Goal: Communication & Community: Connect with others

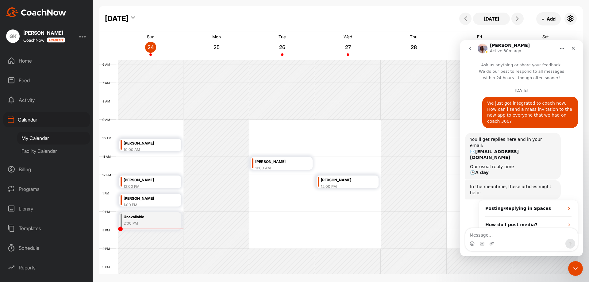
scroll to position [1, 0]
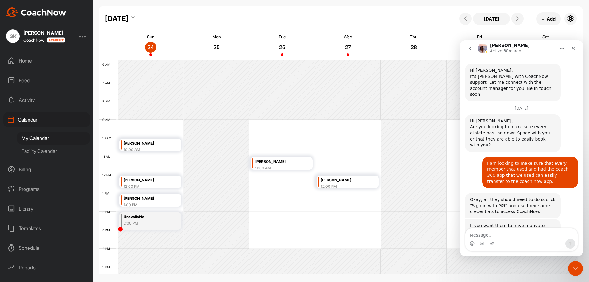
click at [263, 141] on div "12 AM 1 AM 2 AM 3 AM 4 AM 5 AM 6 AM 7 AM 8 AM 9 AM 10 AM 11 AM 12 PM 1 PM 2 PM …" at bounding box center [339, 175] width 480 height 442
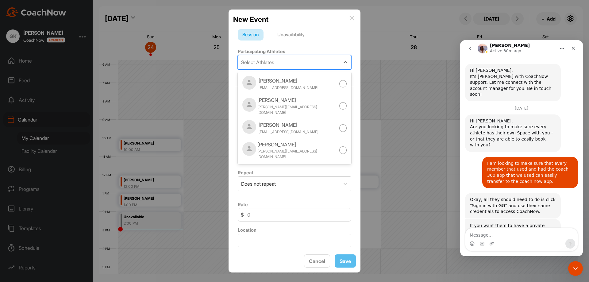
click at [281, 65] on div "Select Athletes" at bounding box center [289, 62] width 102 height 14
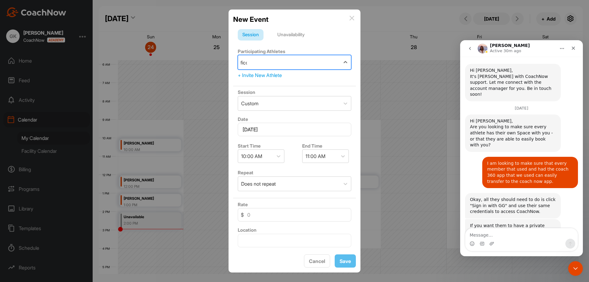
type input "[PERSON_NAME]"
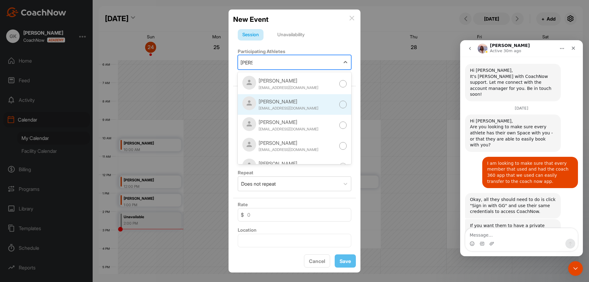
scroll to position [14, 0]
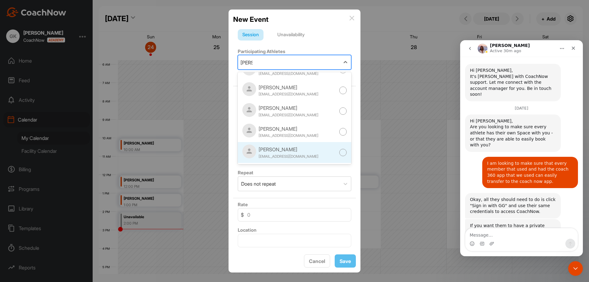
click at [287, 156] on div "[EMAIL_ADDRESS][DOMAIN_NAME]" at bounding box center [289, 157] width 60 height 6
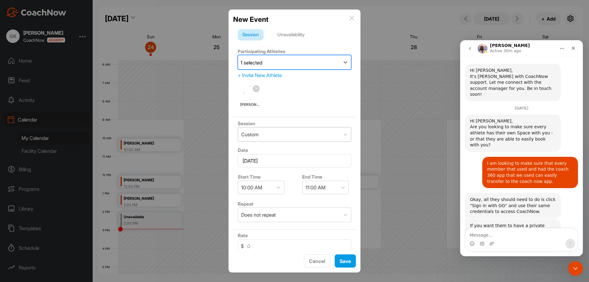
click at [327, 136] on div "Custom" at bounding box center [289, 134] width 102 height 14
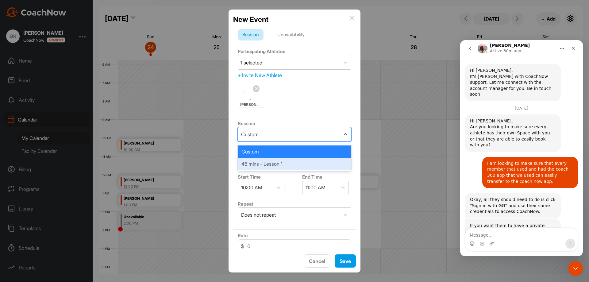
click at [321, 161] on div "45 mins - Lesson 1" at bounding box center [295, 164] width 114 height 12
type input "125"
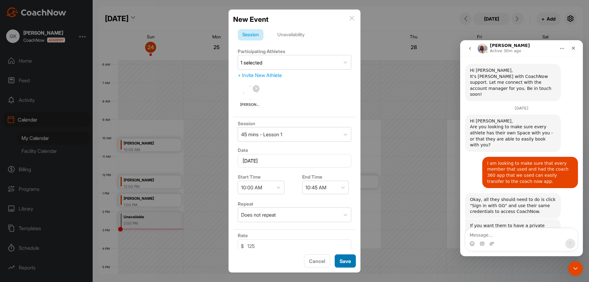
click at [345, 262] on button "Save" at bounding box center [345, 260] width 21 height 13
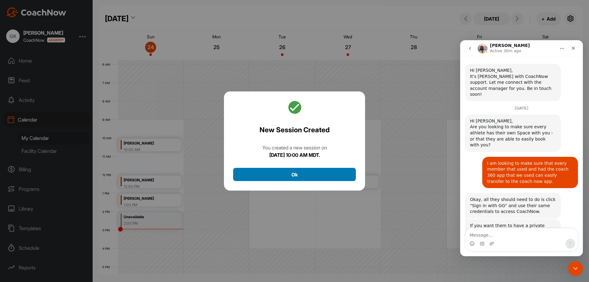
click at [298, 178] on button "Ok" at bounding box center [294, 174] width 123 height 13
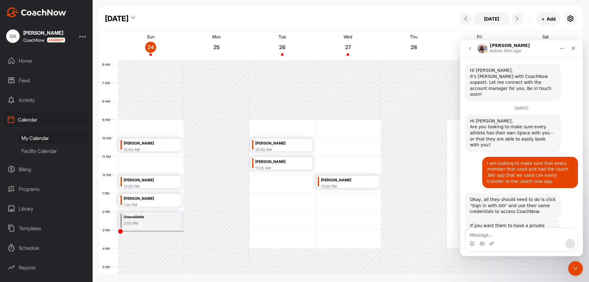
click at [23, 59] on div "Home" at bounding box center [46, 60] width 87 height 15
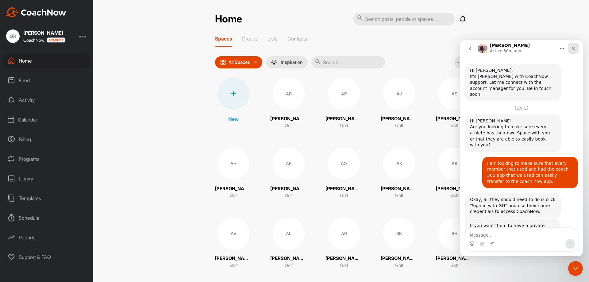
click at [573, 49] on icon "Close" at bounding box center [573, 48] width 3 height 3
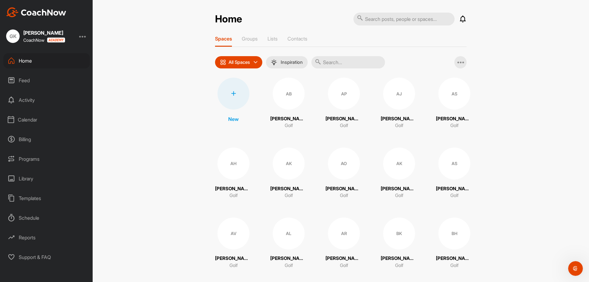
scroll to position [225, 0]
click at [360, 62] on input "text" at bounding box center [348, 62] width 74 height 12
click at [577, 271] on icon "Open Intercom Messenger" at bounding box center [575, 268] width 10 height 10
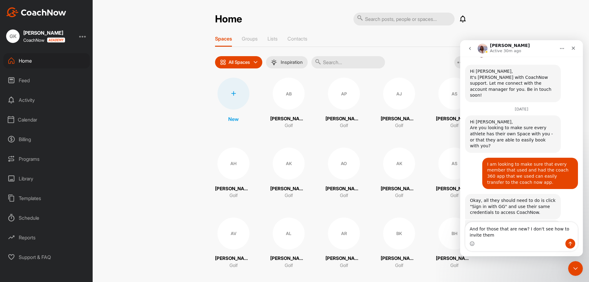
scroll to position [231, 0]
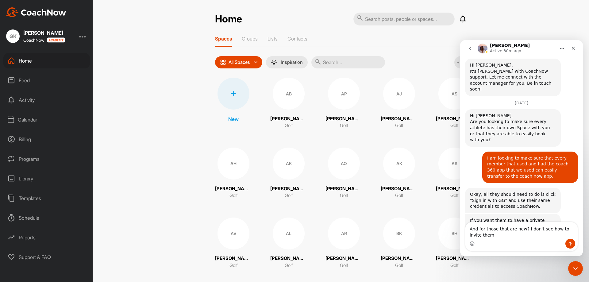
type textarea "And for those that are new? I don't see how to invite them"
click at [572, 243] on icon "Send a message…" at bounding box center [570, 244] width 3 height 4
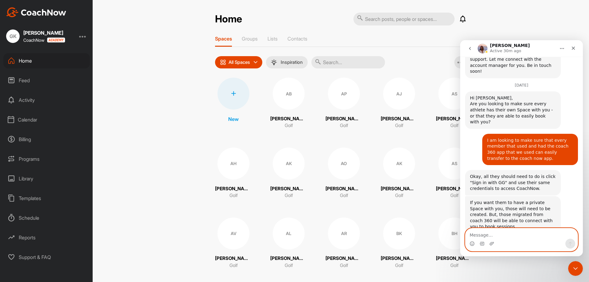
scroll to position [249, 0]
click at [342, 62] on input "text" at bounding box center [348, 62] width 74 height 12
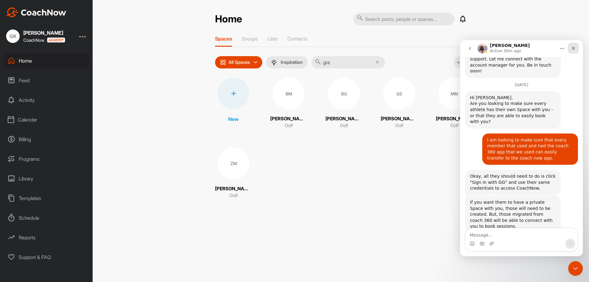
type input "gra"
drag, startPoint x: 572, startPoint y: 48, endPoint x: 917, endPoint y: 215, distance: 384.1
click at [572, 48] on icon "Close" at bounding box center [573, 48] width 5 height 5
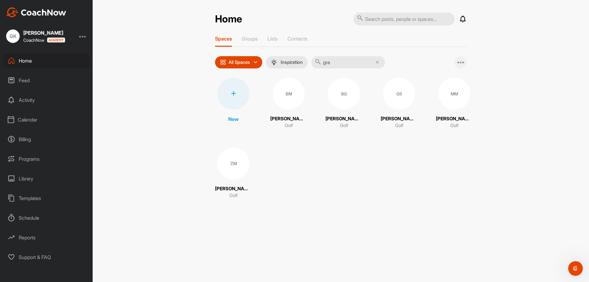
click at [466, 60] on div at bounding box center [460, 62] width 12 height 12
click at [233, 98] on div at bounding box center [234, 94] width 32 height 32
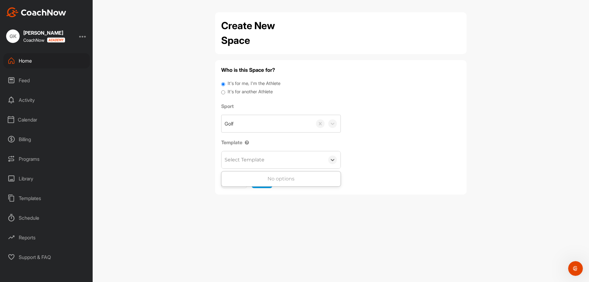
click at [300, 158] on div "Select Template" at bounding box center [273, 159] width 103 height 17
click at [337, 125] on div at bounding box center [326, 123] width 28 height 9
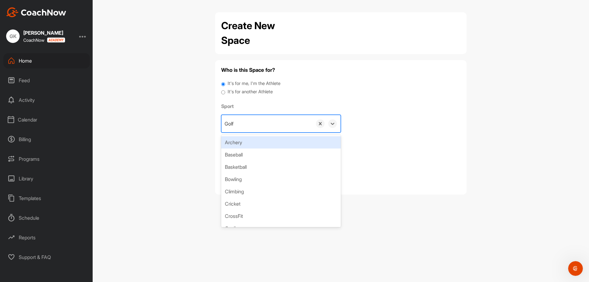
click at [337, 125] on div at bounding box center [326, 123] width 28 height 9
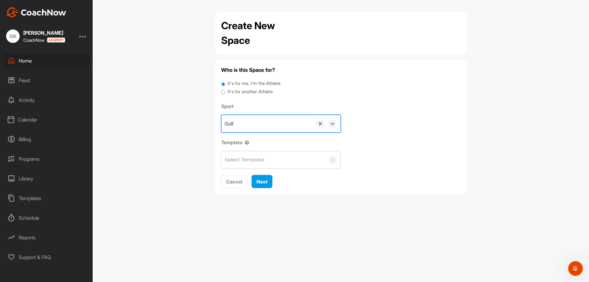
click at [222, 92] on input "It's for another Athlete" at bounding box center [223, 92] width 4 height 8
radio input "true"
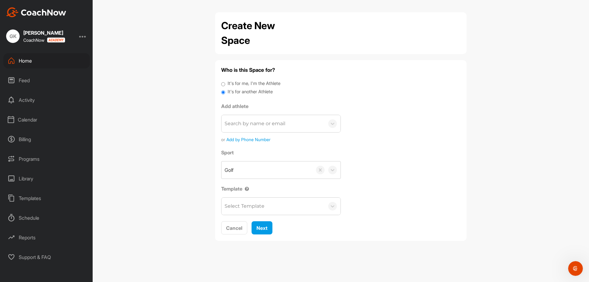
click at [286, 121] on div "Search by name or email" at bounding box center [273, 123] width 103 height 17
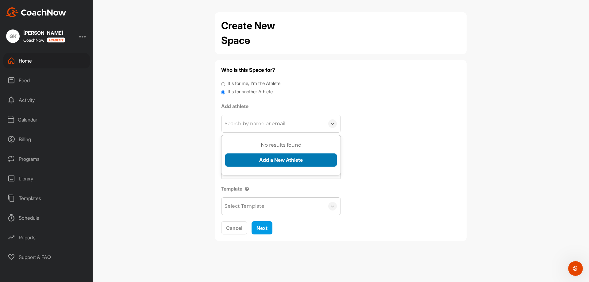
click at [287, 158] on button "Add a New Athlete" at bounding box center [281, 159] width 112 height 13
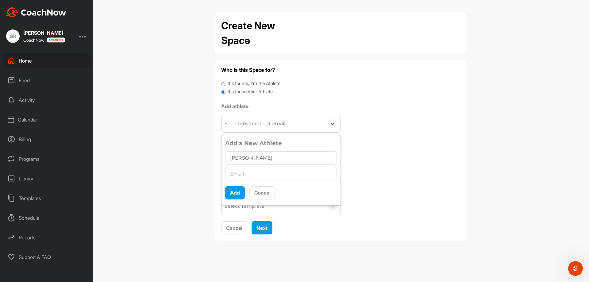
type input "[PERSON_NAME]"
click at [280, 174] on input "text" at bounding box center [281, 173] width 112 height 13
type input "[EMAIL_ADDRESS][DOMAIN_NAME]"
click at [236, 194] on button "Add" at bounding box center [235, 192] width 20 height 13
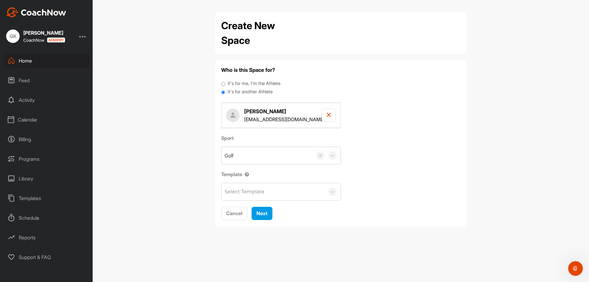
click at [308, 193] on div "Select Template" at bounding box center [273, 191] width 103 height 17
click at [269, 215] on button "Next" at bounding box center [262, 213] width 21 height 13
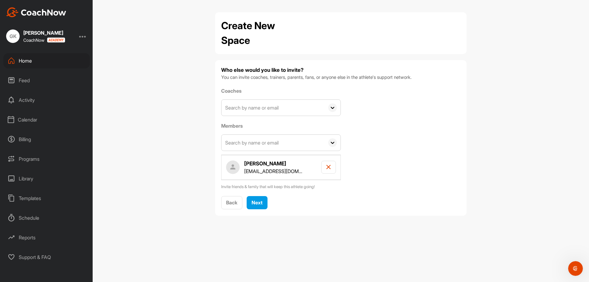
click at [327, 109] on span at bounding box center [333, 108] width 16 height 16
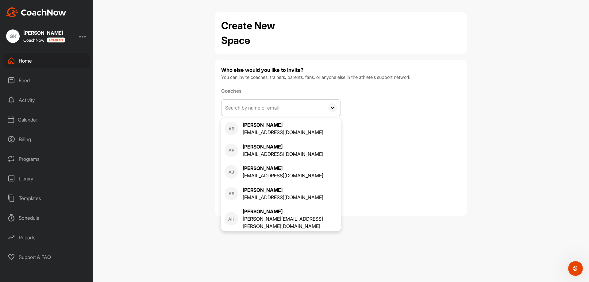
click at [291, 109] on input "text" at bounding box center [273, 108] width 103 height 16
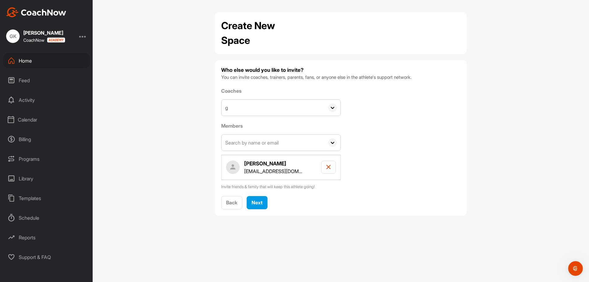
type input "g"
click at [330, 108] on icon at bounding box center [332, 107] width 9 height 9
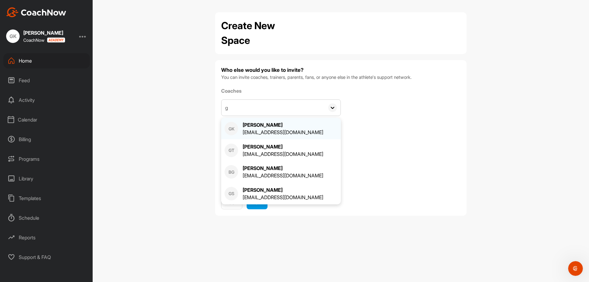
click at [262, 127] on div "[PERSON_NAME]" at bounding box center [283, 124] width 81 height 7
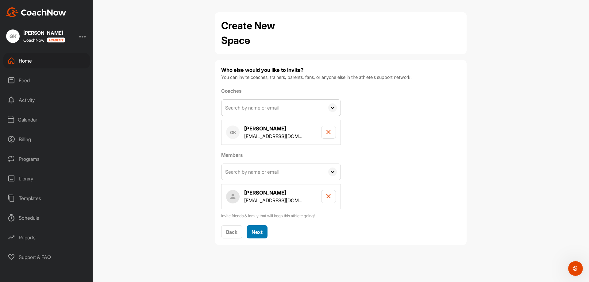
click at [253, 230] on span "Next" at bounding box center [257, 232] width 11 height 6
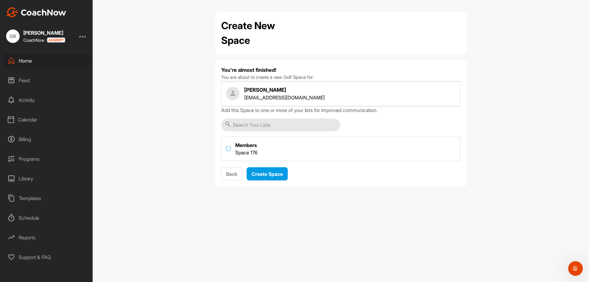
click at [227, 147] on label at bounding box center [228, 148] width 5 height 5
click at [226, 147] on input "checkbox" at bounding box center [226, 146] width 0 height 0
checkbox input "true"
click at [261, 171] on span "Create Space" at bounding box center [267, 174] width 31 height 6
